Goal: Information Seeking & Learning: Learn about a topic

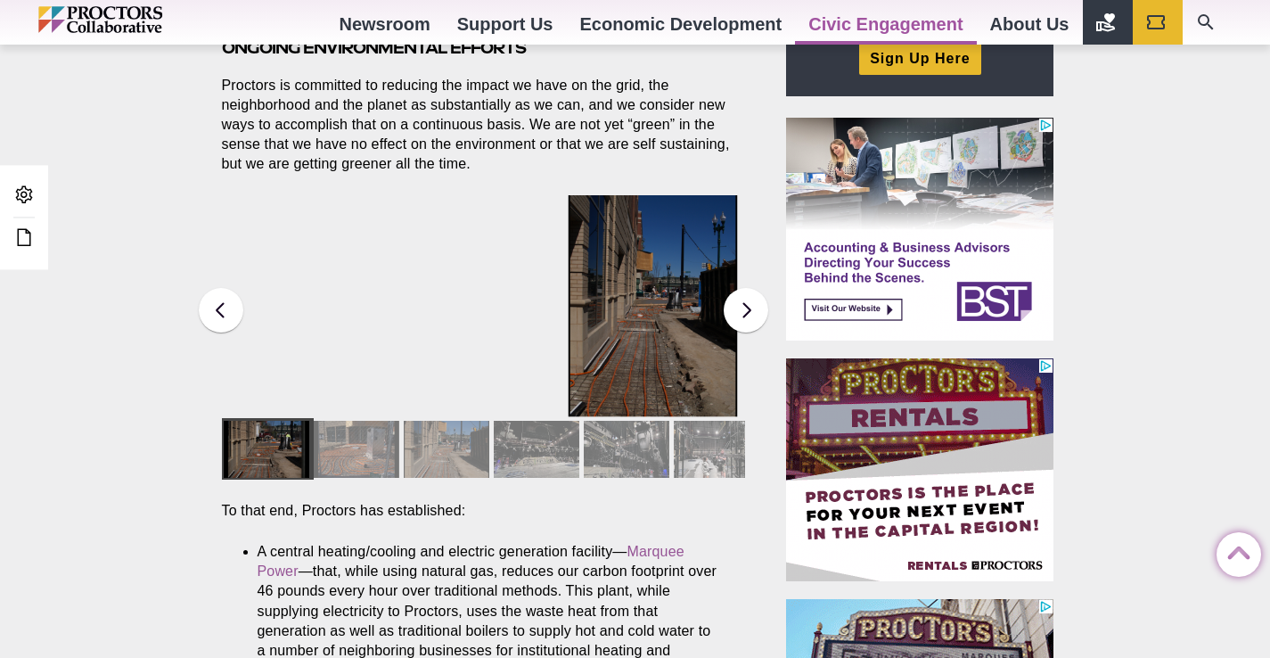
scroll to position [691, 0]
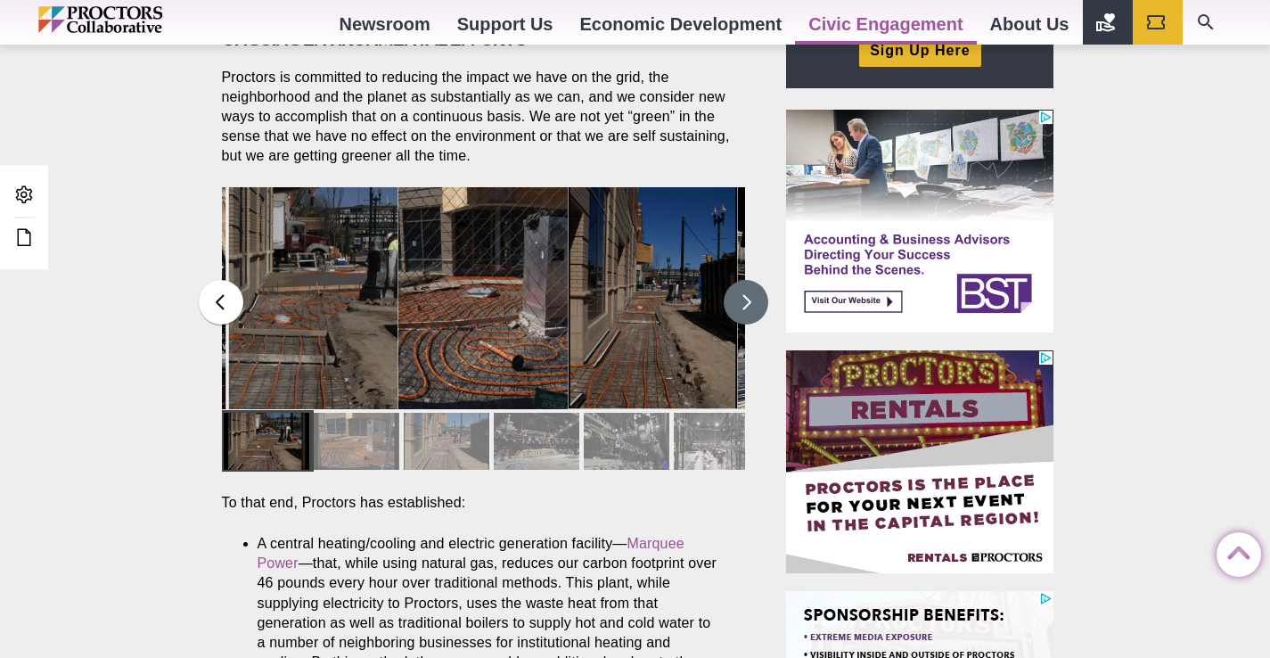
click at [739, 308] on button at bounding box center [746, 302] width 45 height 45
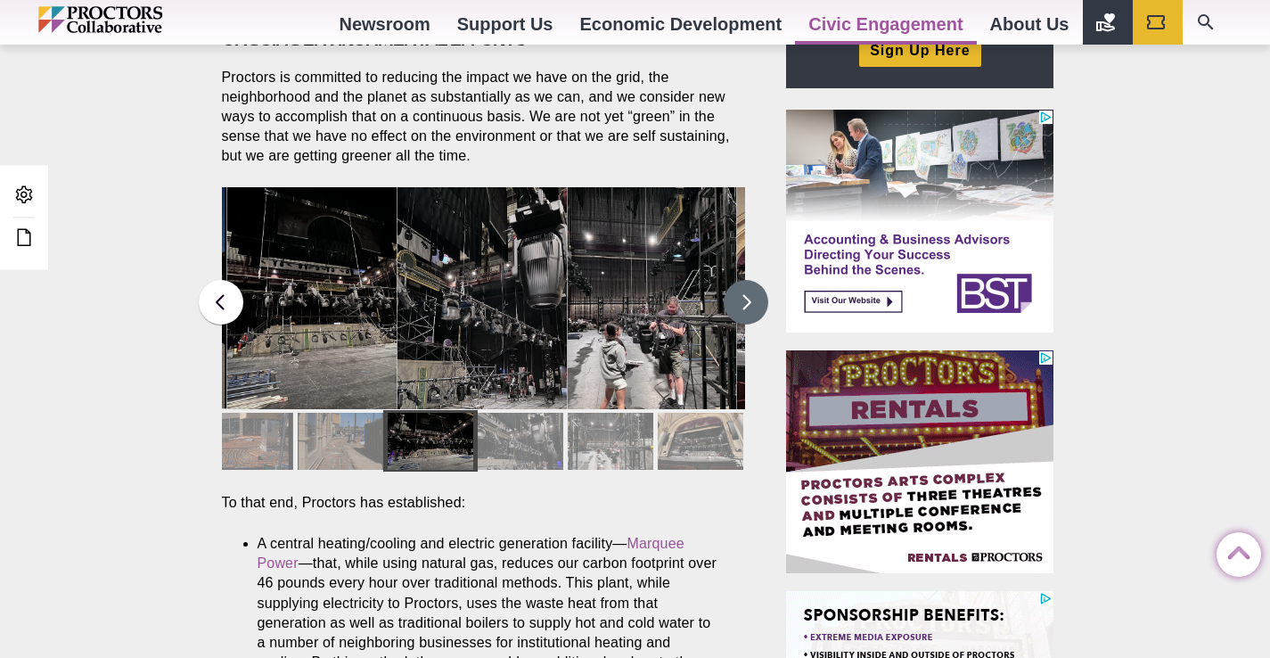
click at [741, 313] on button at bounding box center [746, 302] width 45 height 45
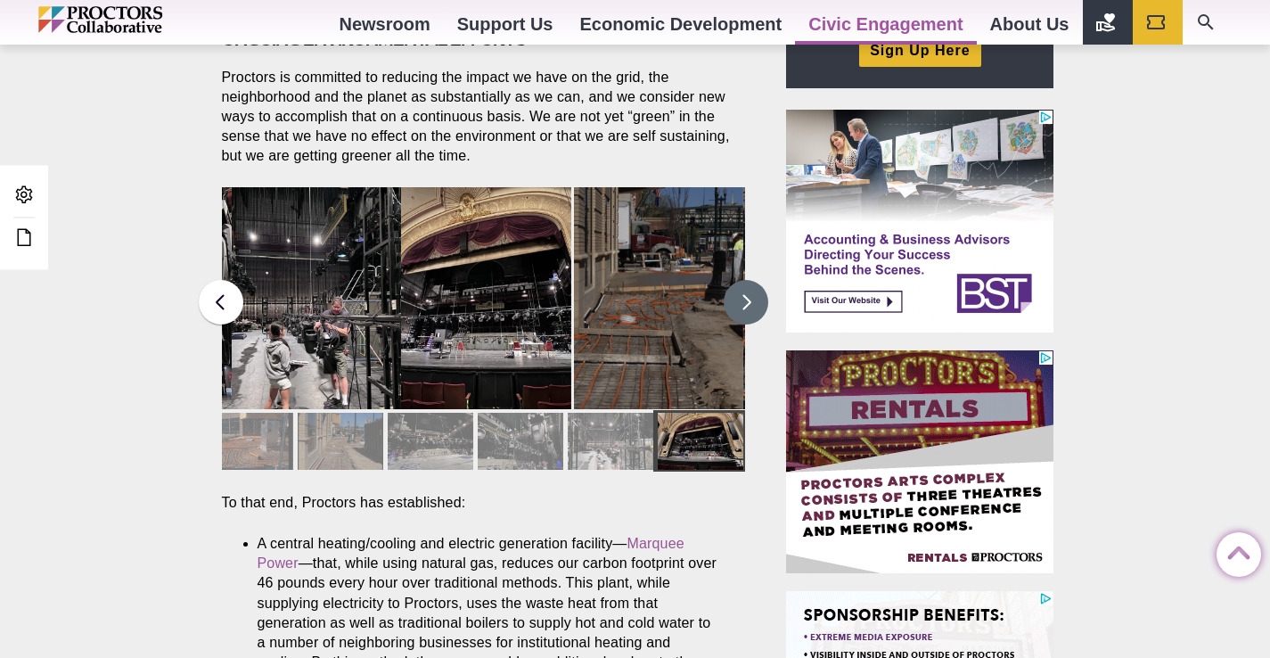
click at [741, 313] on button at bounding box center [746, 302] width 45 height 45
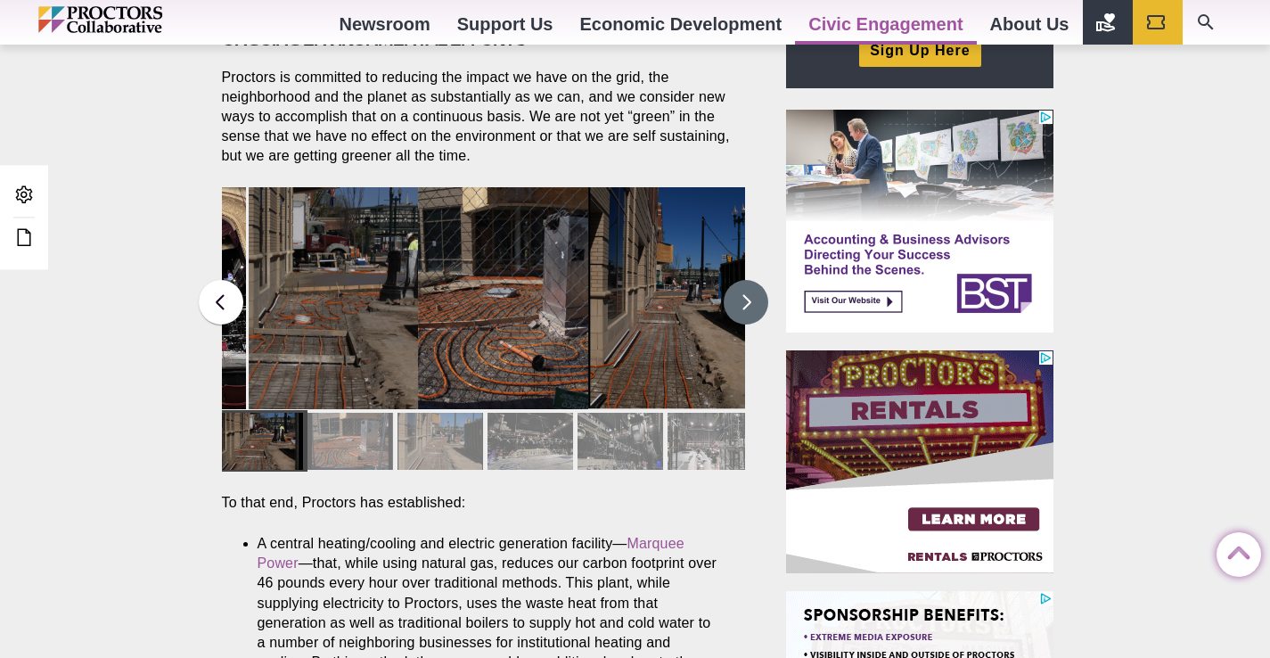
click at [741, 313] on button at bounding box center [746, 302] width 45 height 45
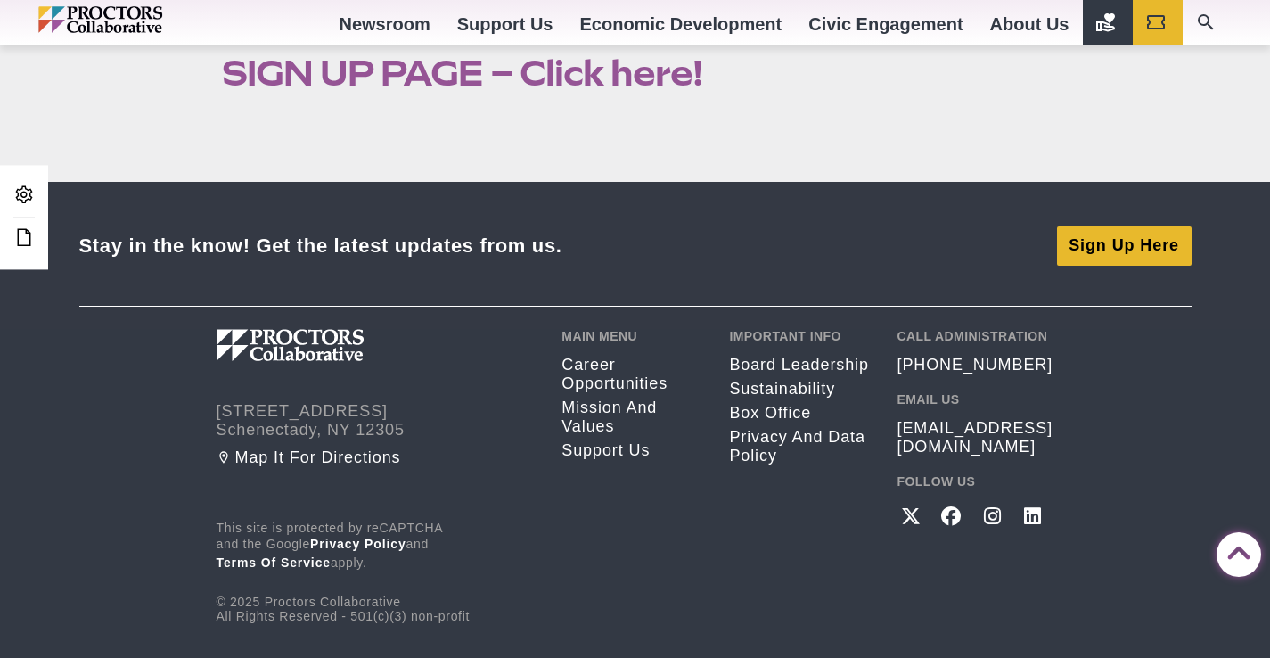
scroll to position [3557, 0]
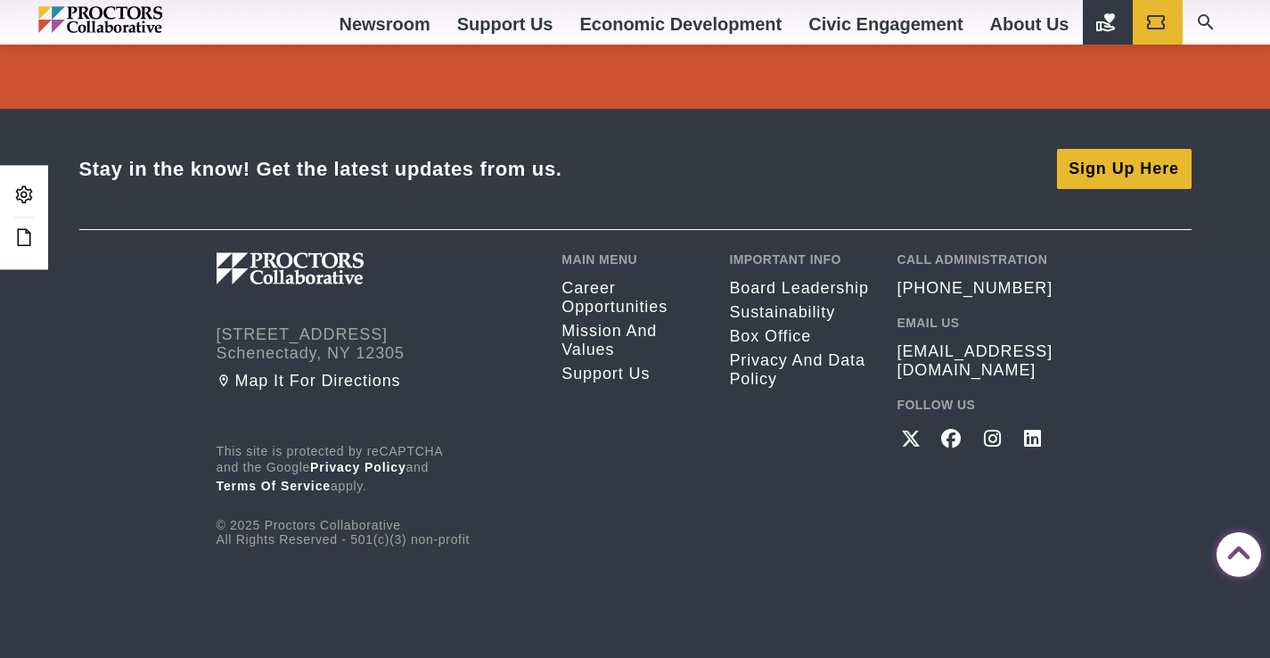
scroll to position [3416, 0]
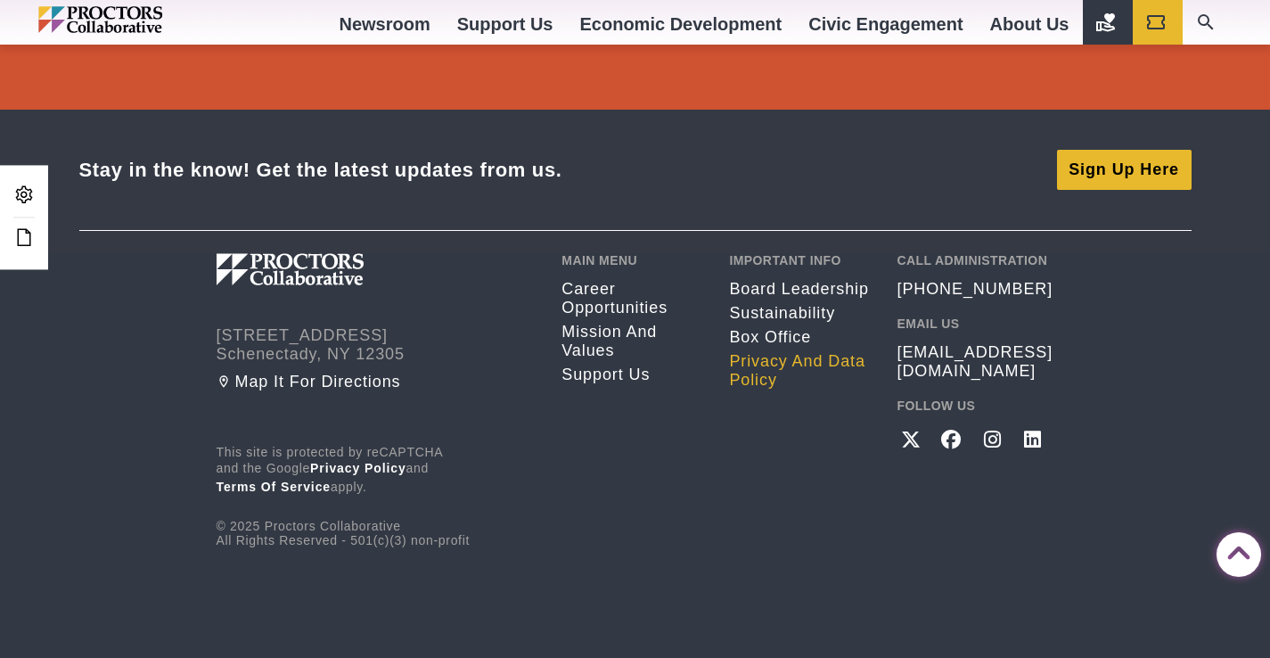
click at [753, 363] on link "Privacy and Data Policy" at bounding box center [799, 370] width 141 height 37
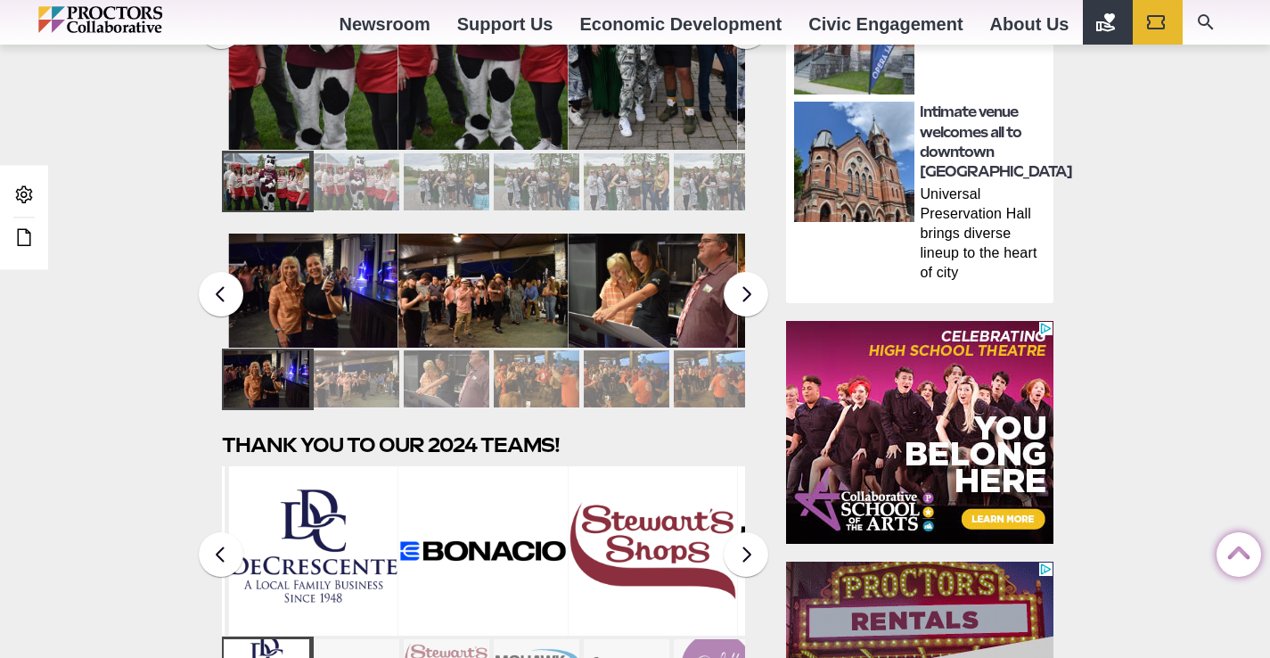
scroll to position [1351, 0]
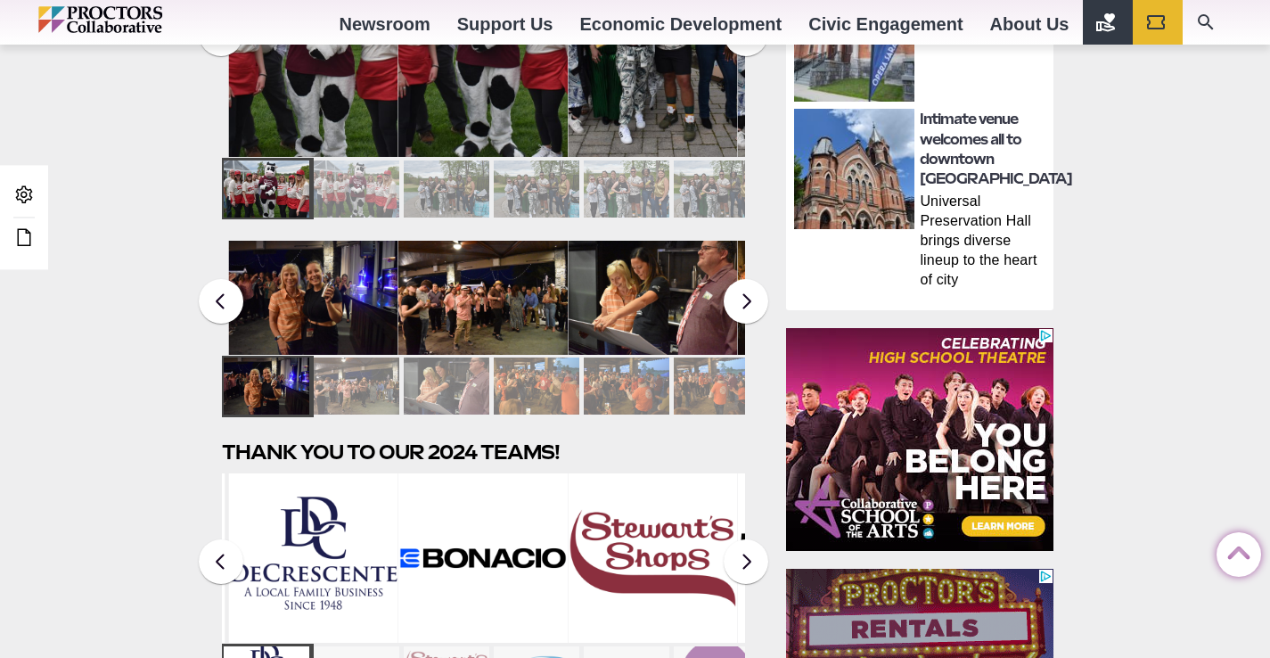
click at [581, 160] on div at bounding box center [484, 188] width 524 height 61
click at [612, 186] on div at bounding box center [627, 188] width 86 height 57
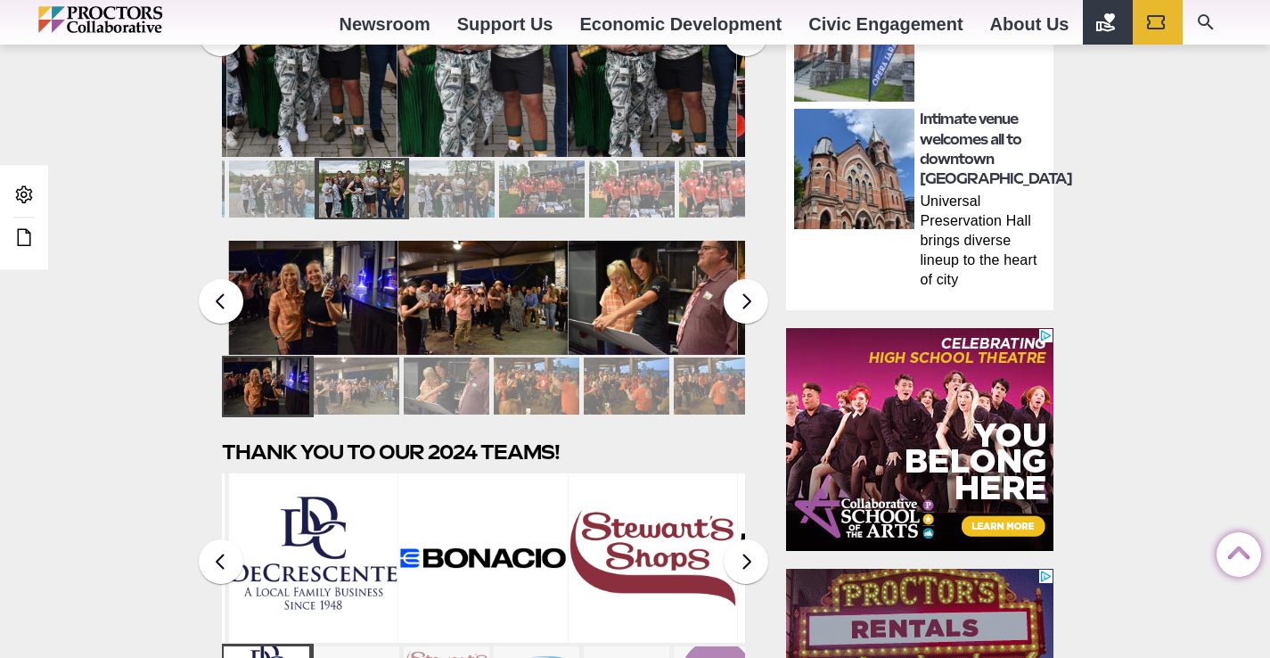
click at [606, 131] on img at bounding box center [652, 30] width 170 height 254
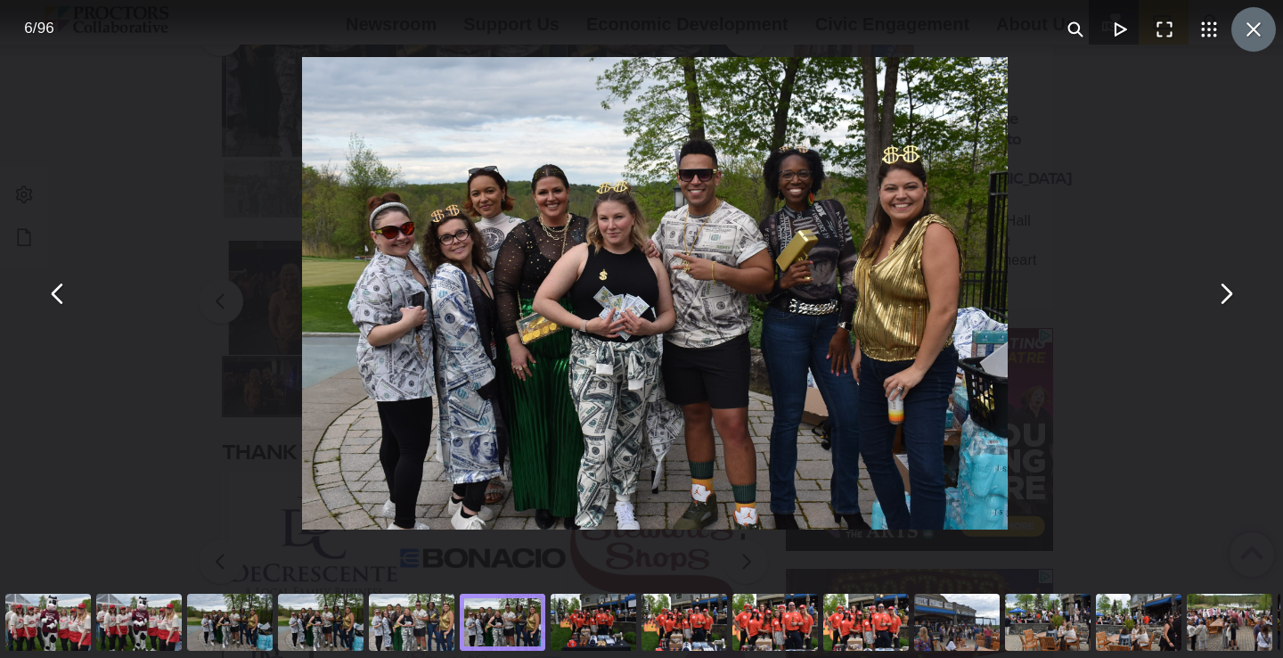
click at [1243, 36] on button "You can close this modal content with the ESC key" at bounding box center [1254, 29] width 45 height 45
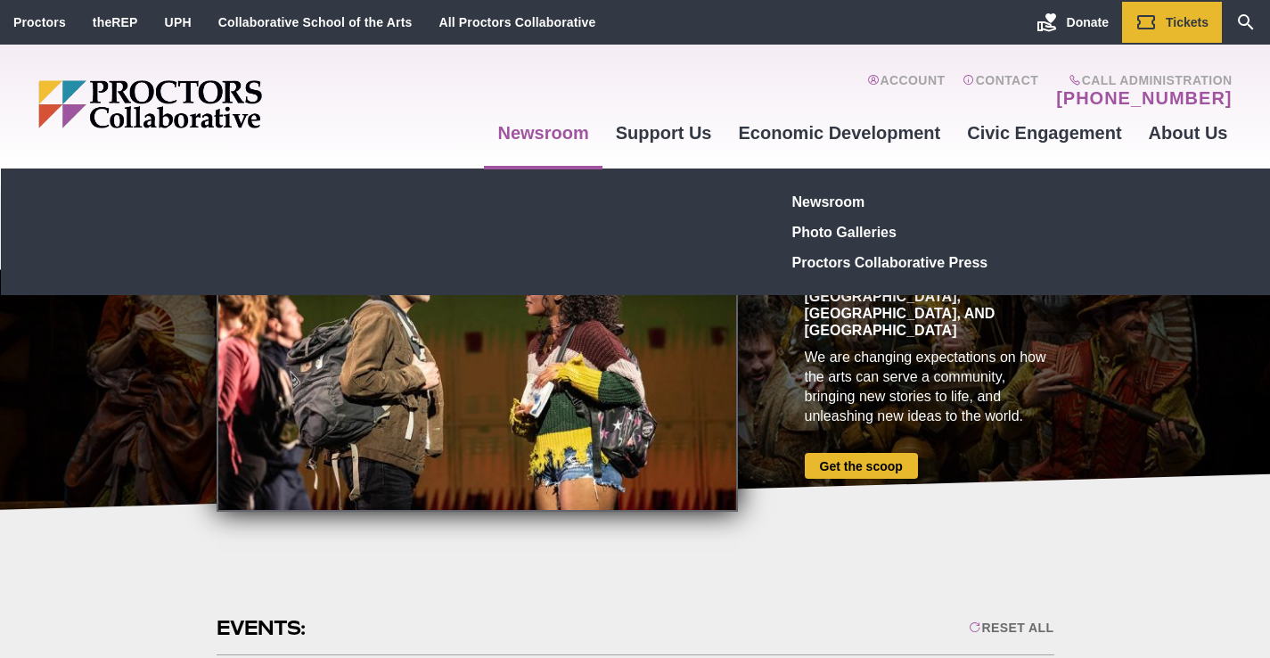
click at [573, 127] on link "Newsroom" at bounding box center [543, 133] width 118 height 48
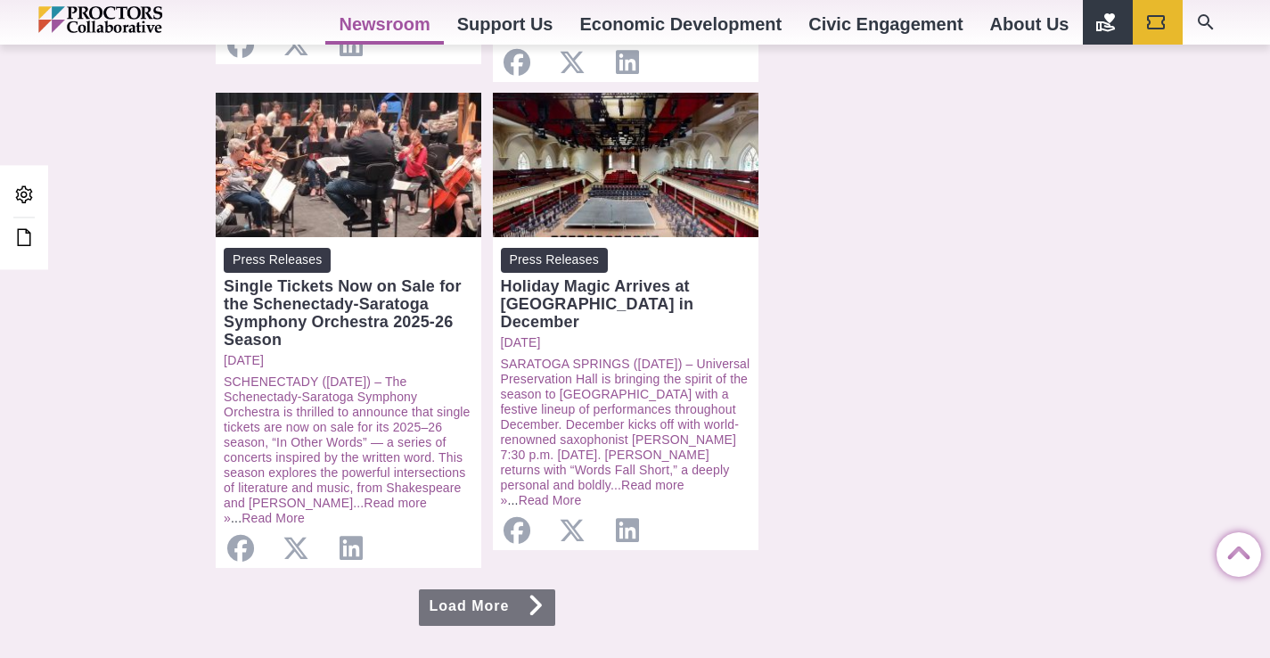
scroll to position [1932, 0]
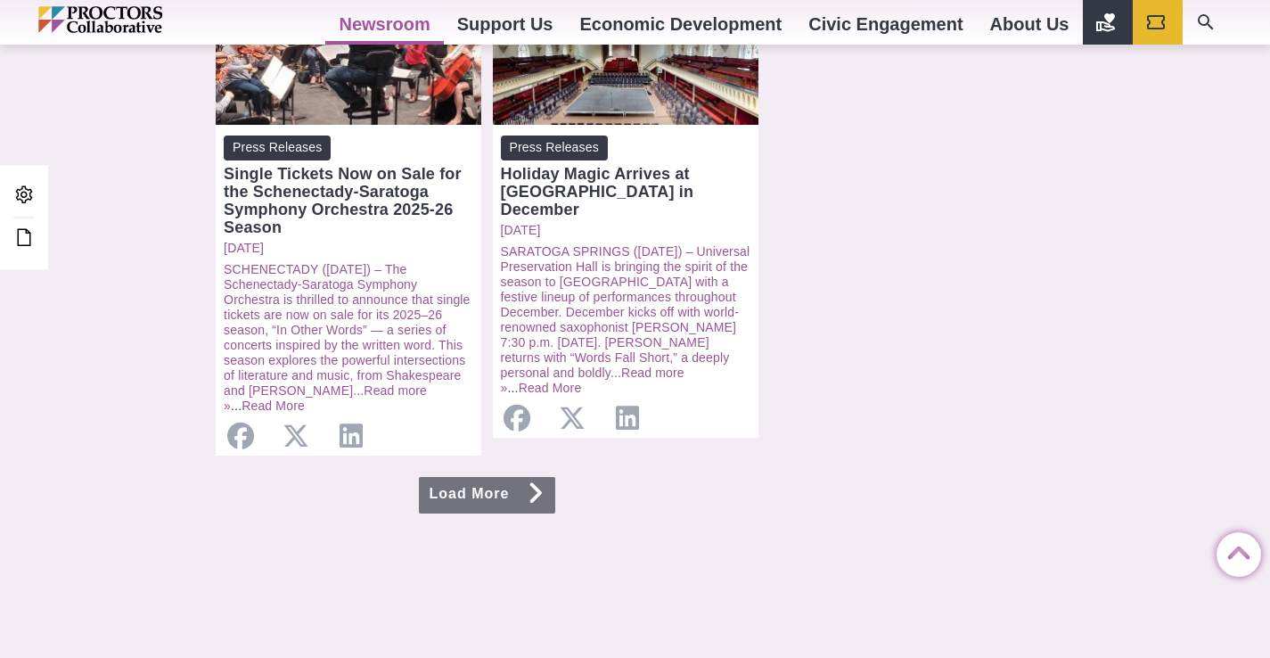
click at [530, 486] on icon at bounding box center [536, 493] width 18 height 14
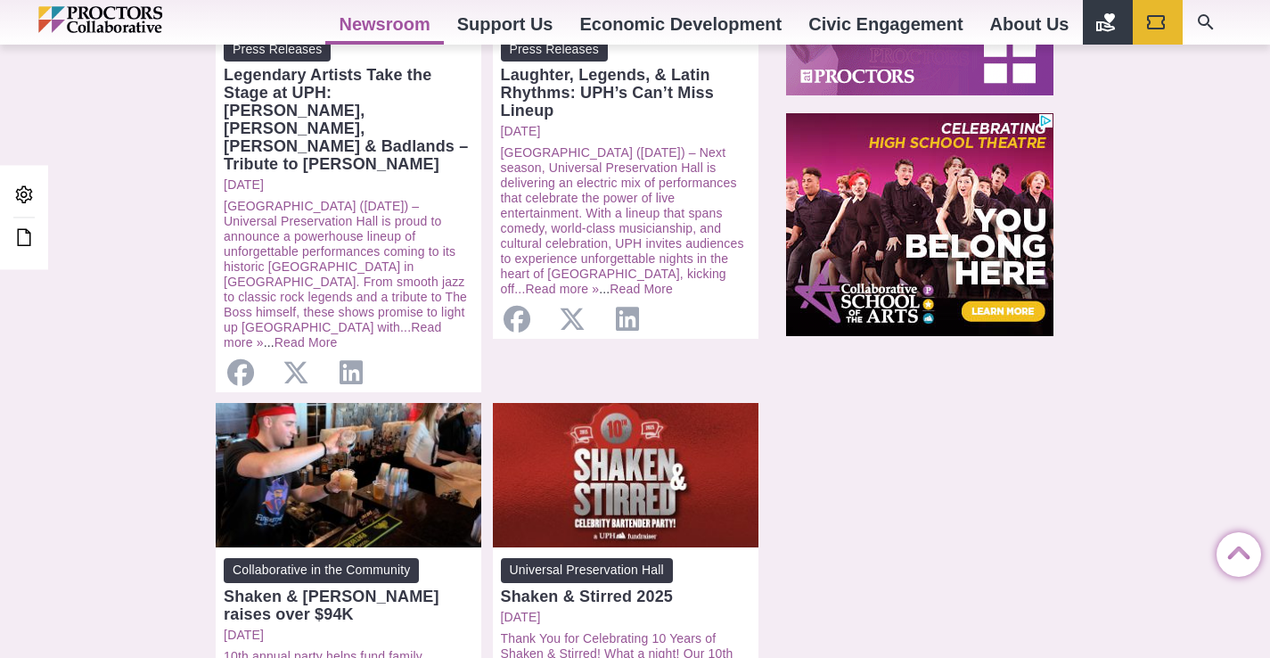
scroll to position [1548, 0]
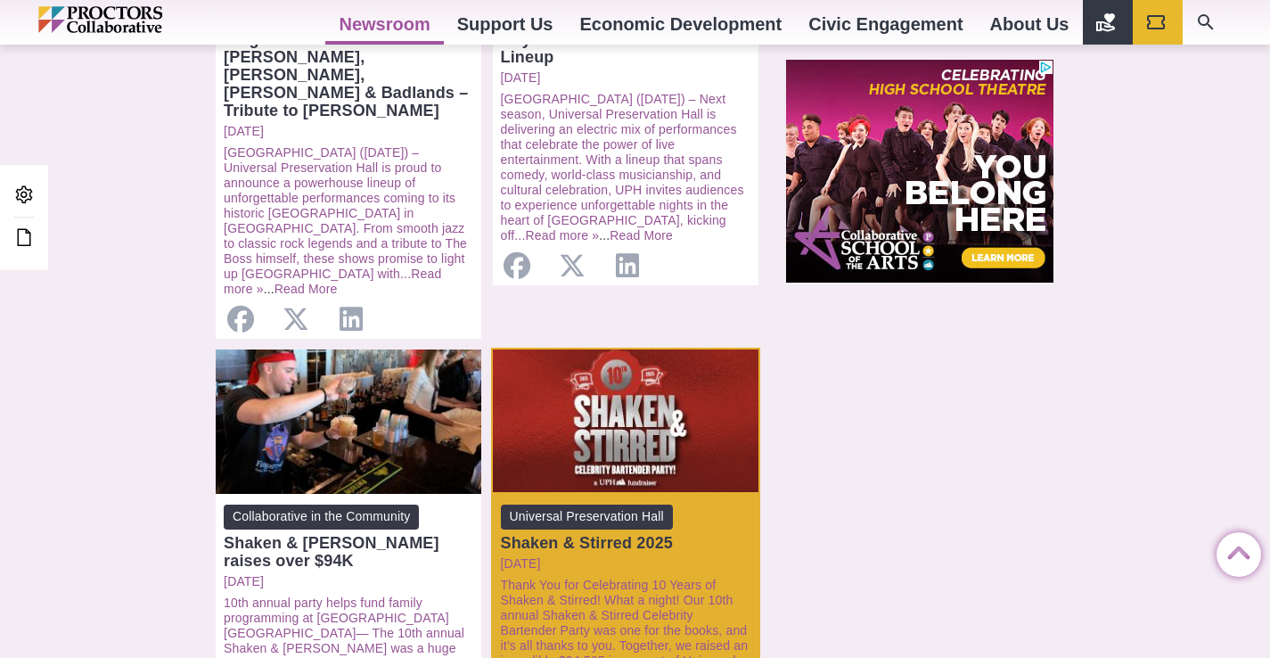
click at [647, 534] on div "Shaken & Stirred 2025" at bounding box center [626, 543] width 250 height 18
